Goal: Transaction & Acquisition: Purchase product/service

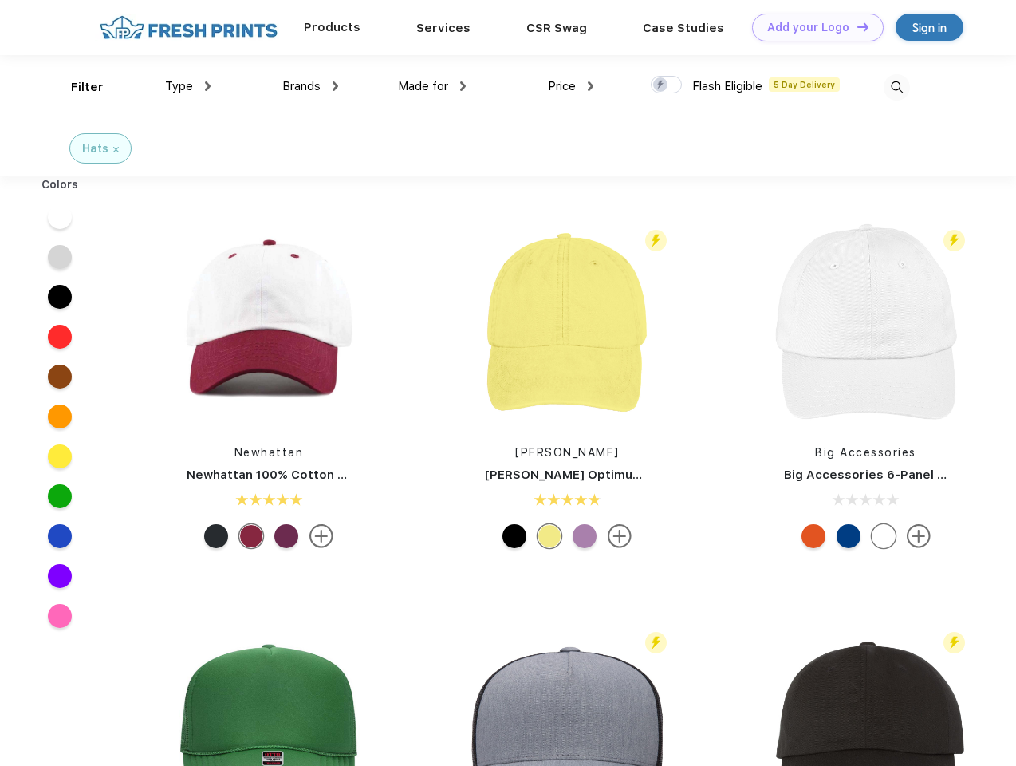
scroll to position [1, 0]
click at [812, 27] on link "Add your Logo Design Tool" at bounding box center [818, 28] width 132 height 28
click at [0, 0] on div "Design Tool" at bounding box center [0, 0] width 0 height 0
click at [856, 26] on link "Add your Logo Design Tool" at bounding box center [818, 28] width 132 height 28
click at [77, 87] on div "Filter" at bounding box center [87, 87] width 33 height 18
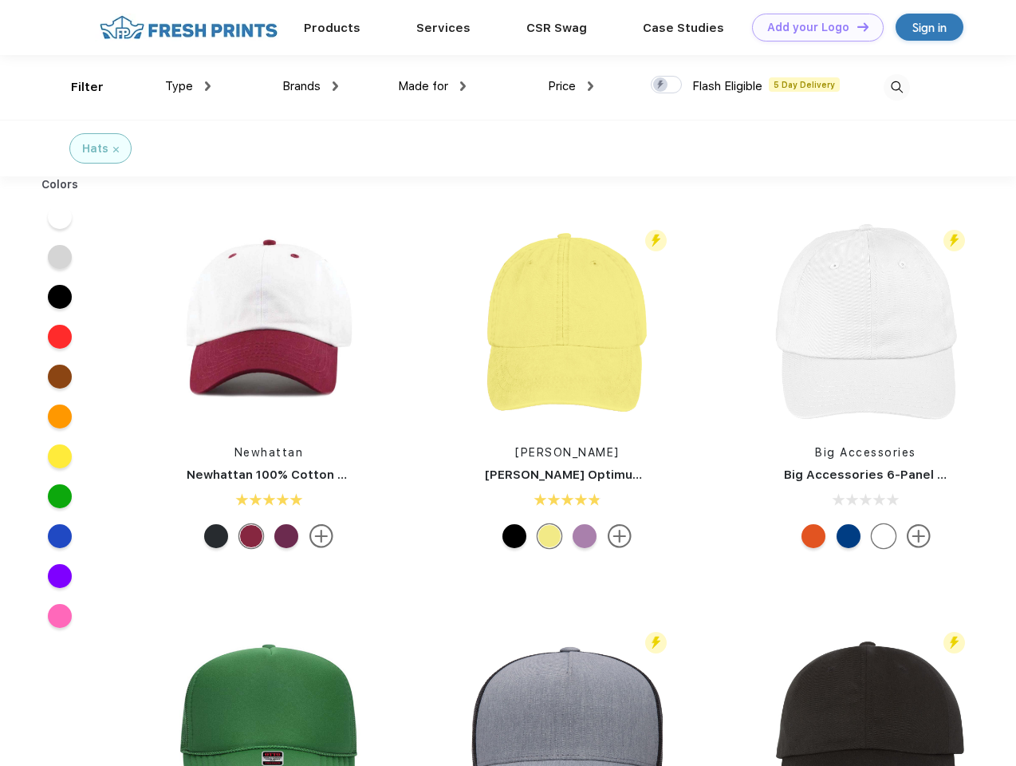
click at [188, 86] on span "Type" at bounding box center [179, 86] width 28 height 14
click at [310, 86] on span "Brands" at bounding box center [301, 86] width 38 height 14
click at [432, 86] on span "Made for" at bounding box center [423, 86] width 50 height 14
click at [571, 86] on span "Price" at bounding box center [562, 86] width 28 height 14
click at [667, 85] on div at bounding box center [666, 85] width 31 height 18
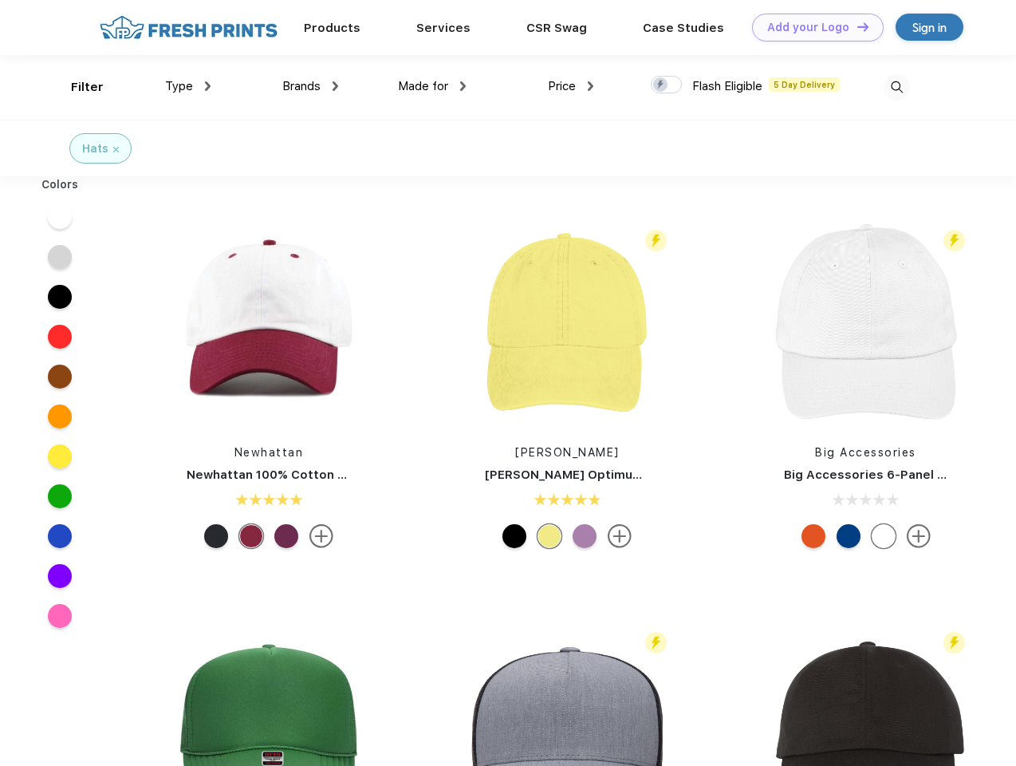
click at [661, 85] on input "checkbox" at bounding box center [656, 80] width 10 height 10
click at [896, 87] on img at bounding box center [897, 87] width 26 height 26
